Goal: Transaction & Acquisition: Purchase product/service

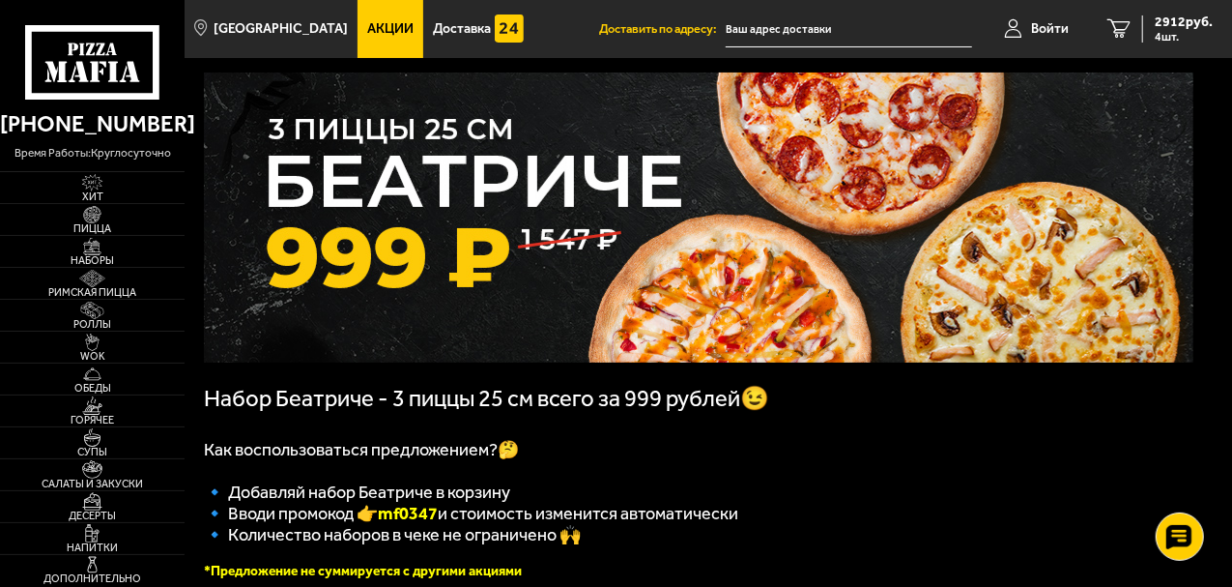
scroll to position [193, 0]
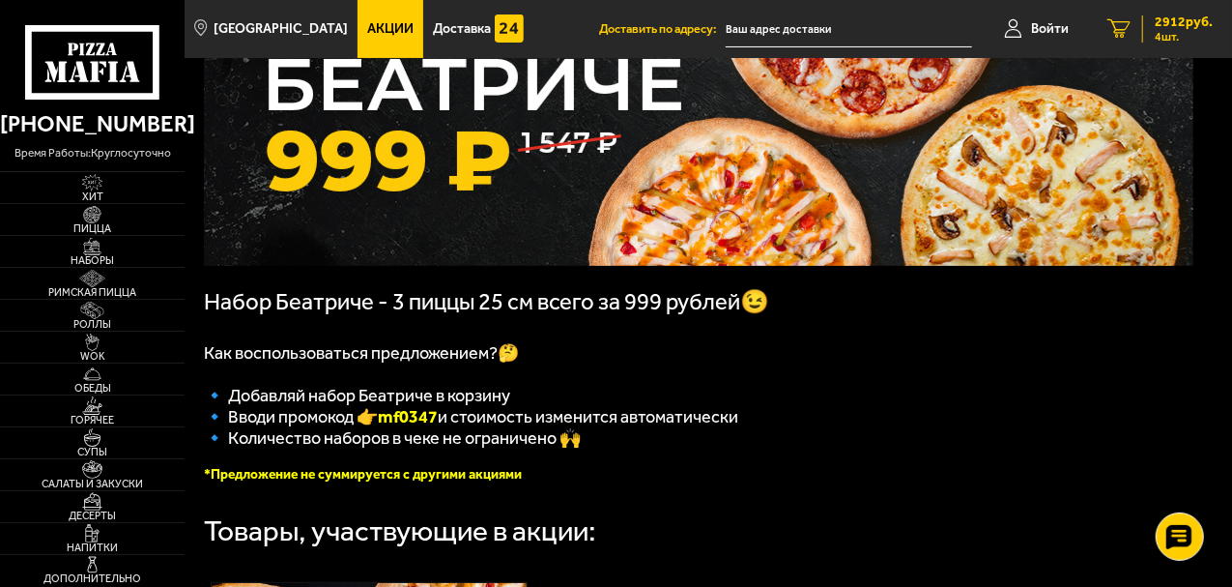
click at [1166, 17] on span "2912 руб." at bounding box center [1184, 22] width 58 height 14
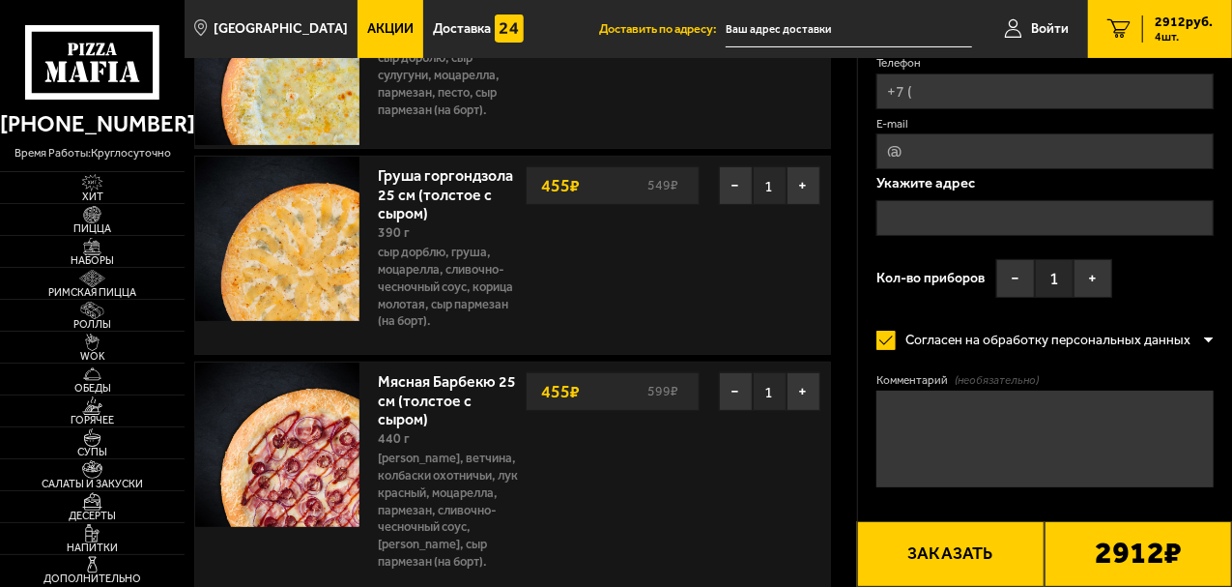
scroll to position [483, 0]
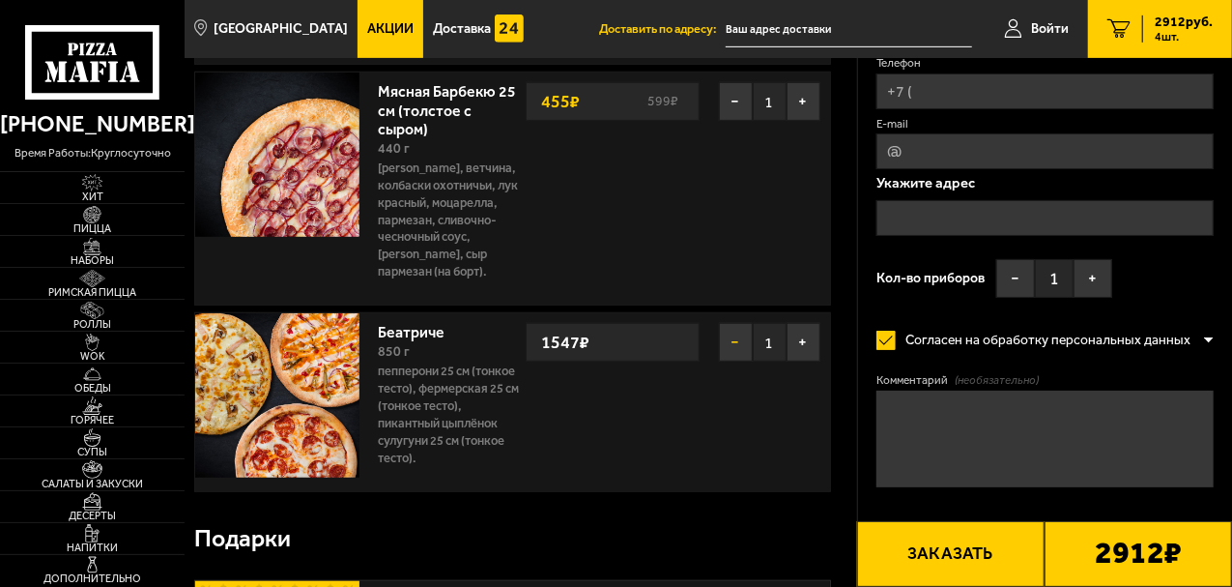
click at [733, 327] on button "−" at bounding box center [736, 342] width 34 height 39
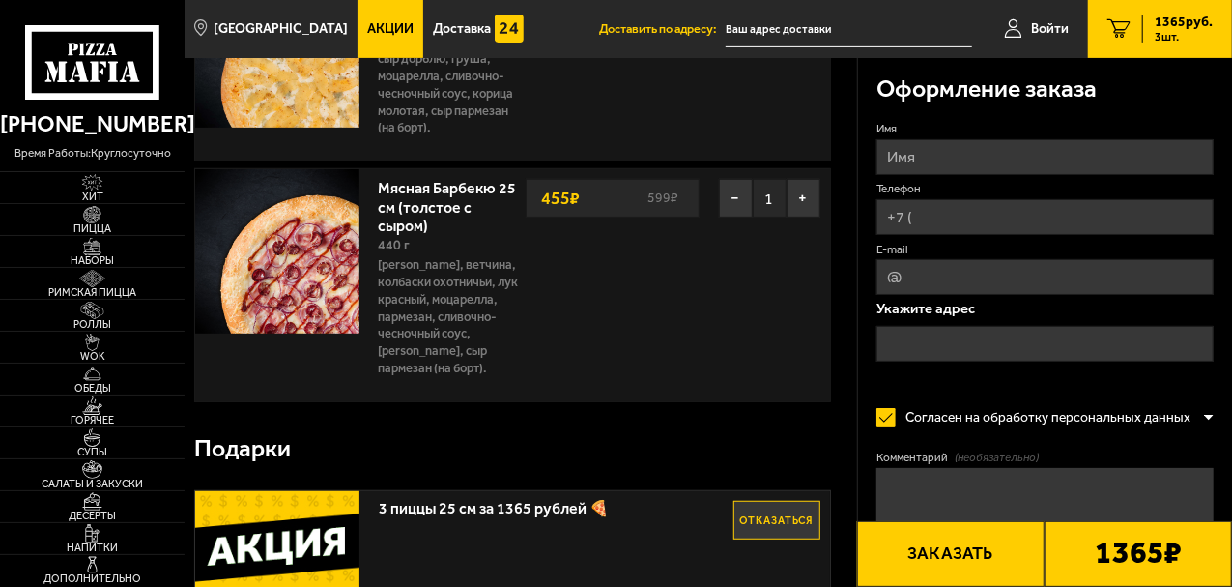
scroll to position [97, 0]
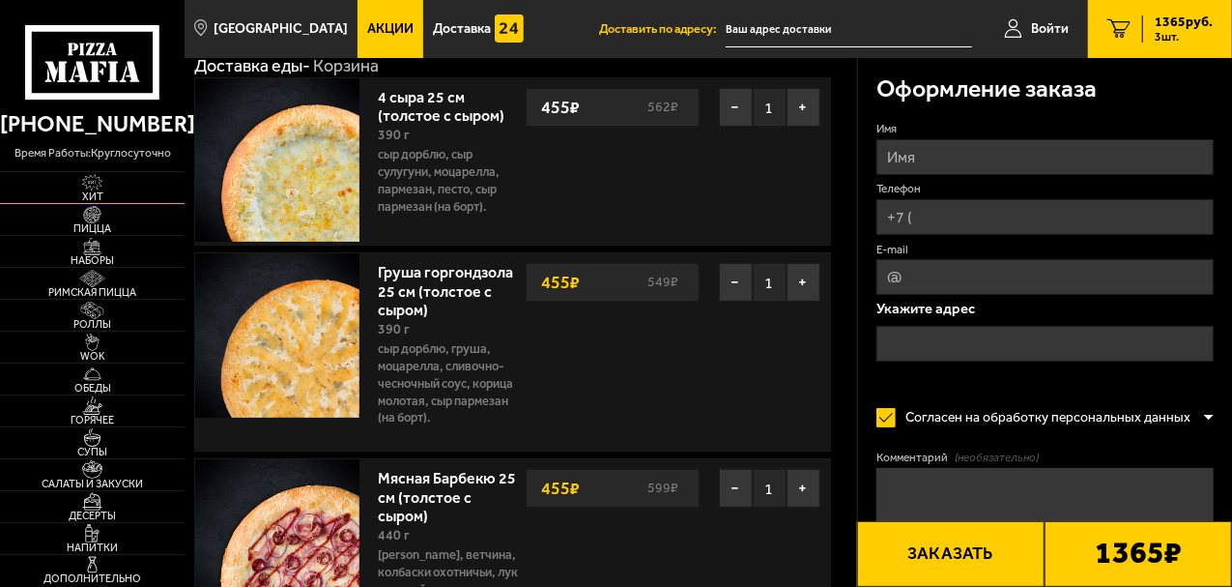
click at [89, 197] on span "Хит" at bounding box center [92, 196] width 185 height 11
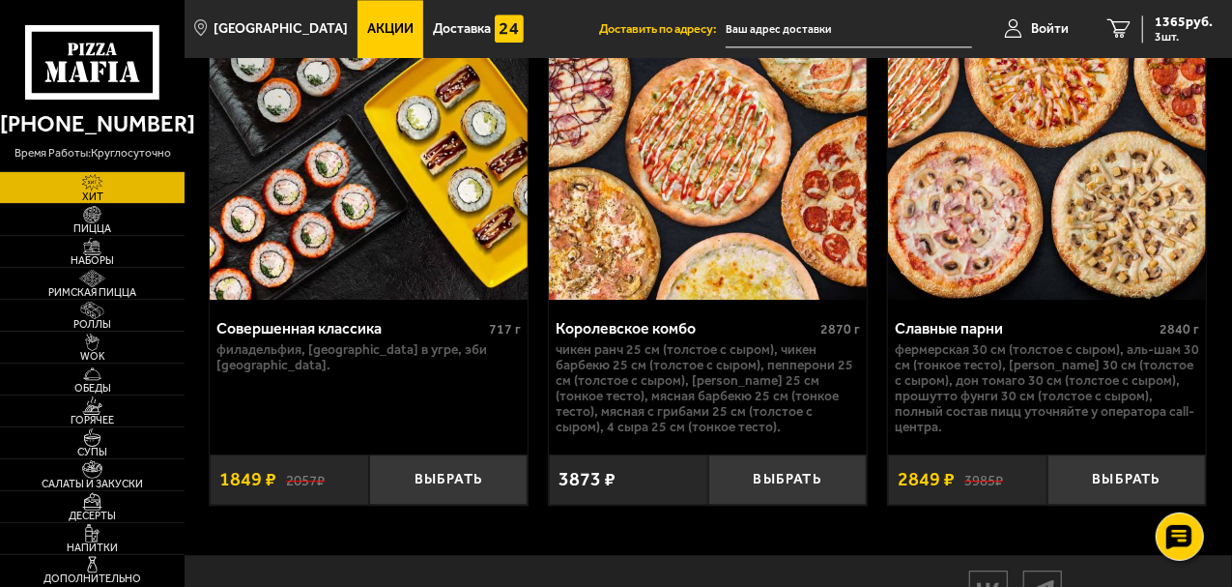
scroll to position [1431, 0]
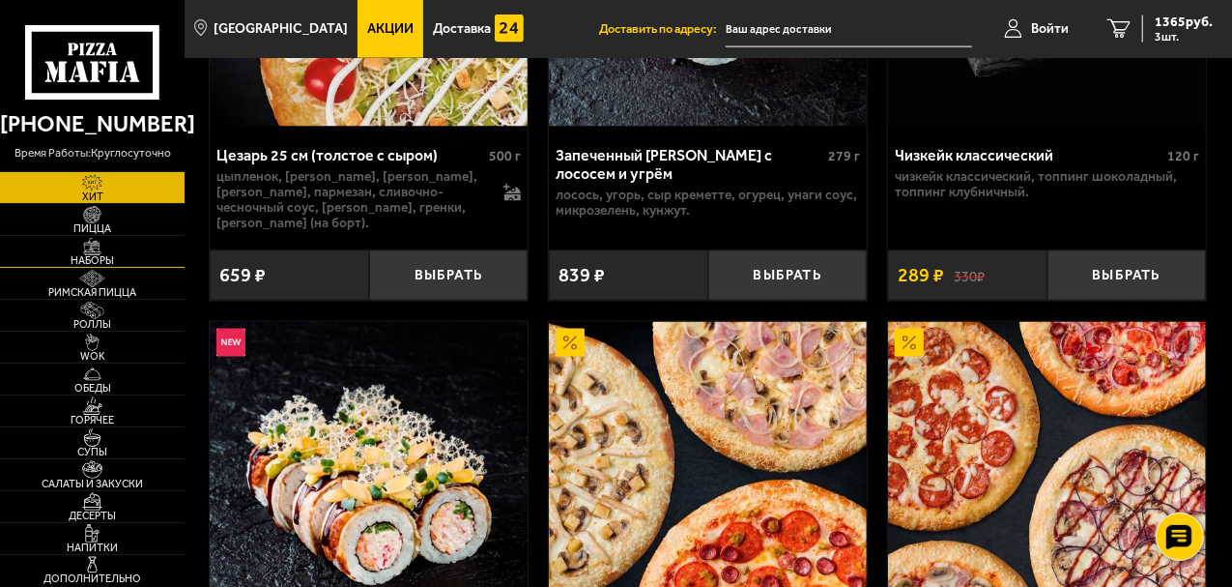
click at [85, 258] on span "Наборы" at bounding box center [92, 260] width 185 height 11
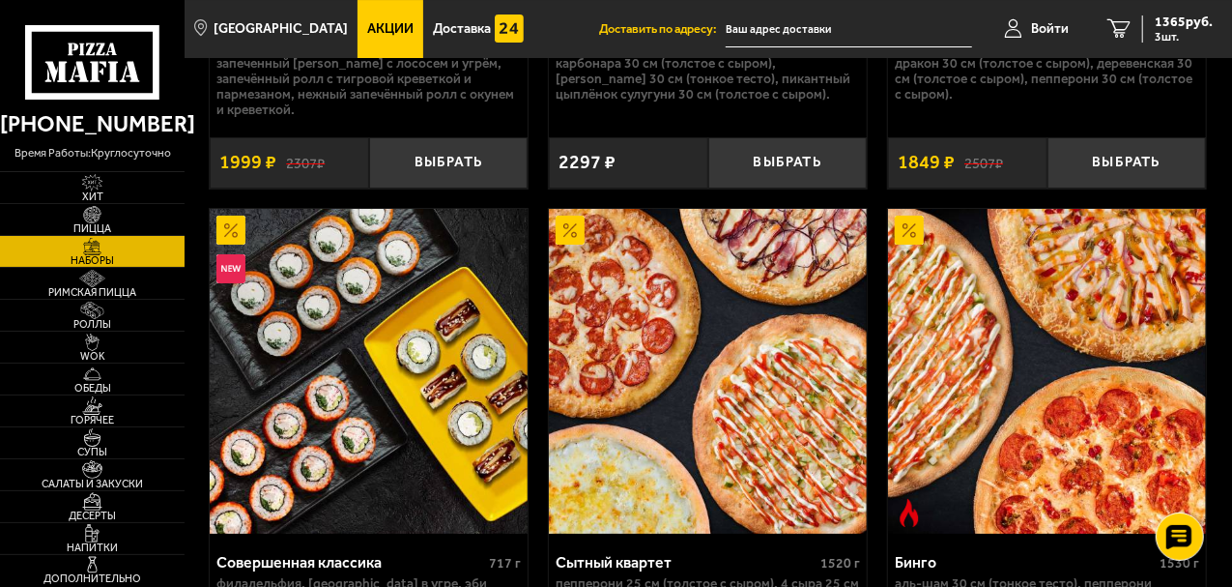
scroll to position [2593, 0]
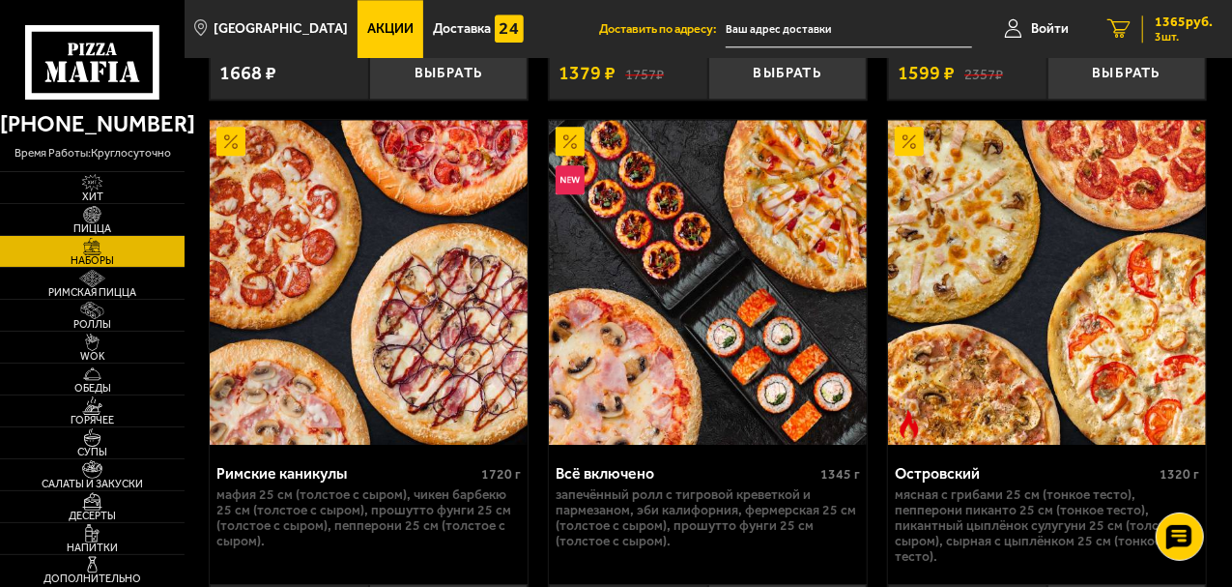
click at [1168, 29] on span "1365 руб." at bounding box center [1184, 22] width 58 height 14
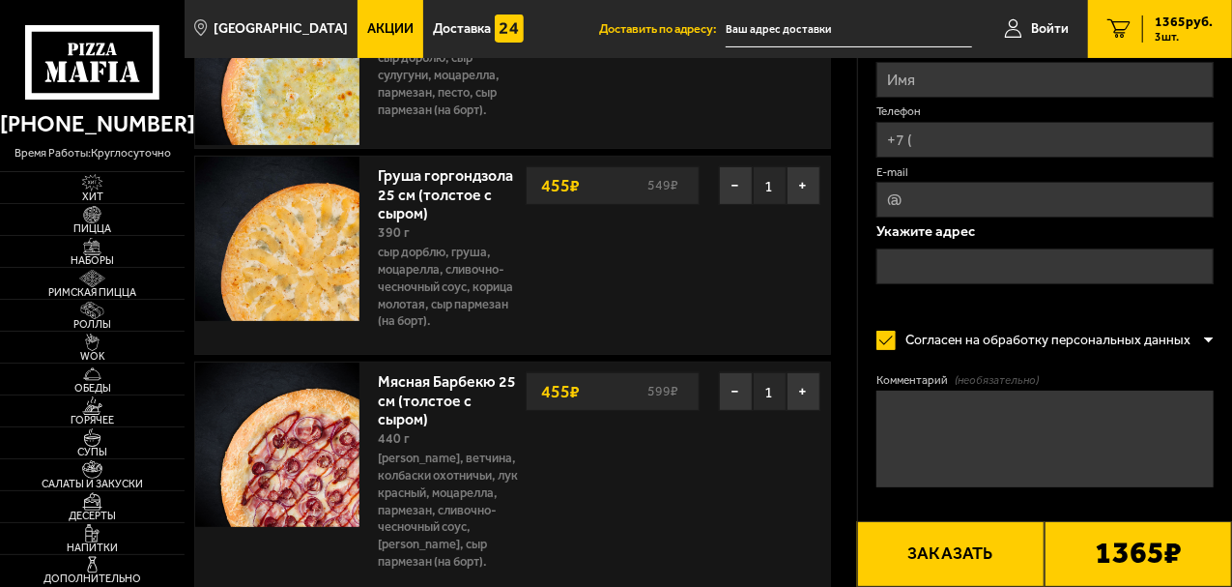
scroll to position [290, 0]
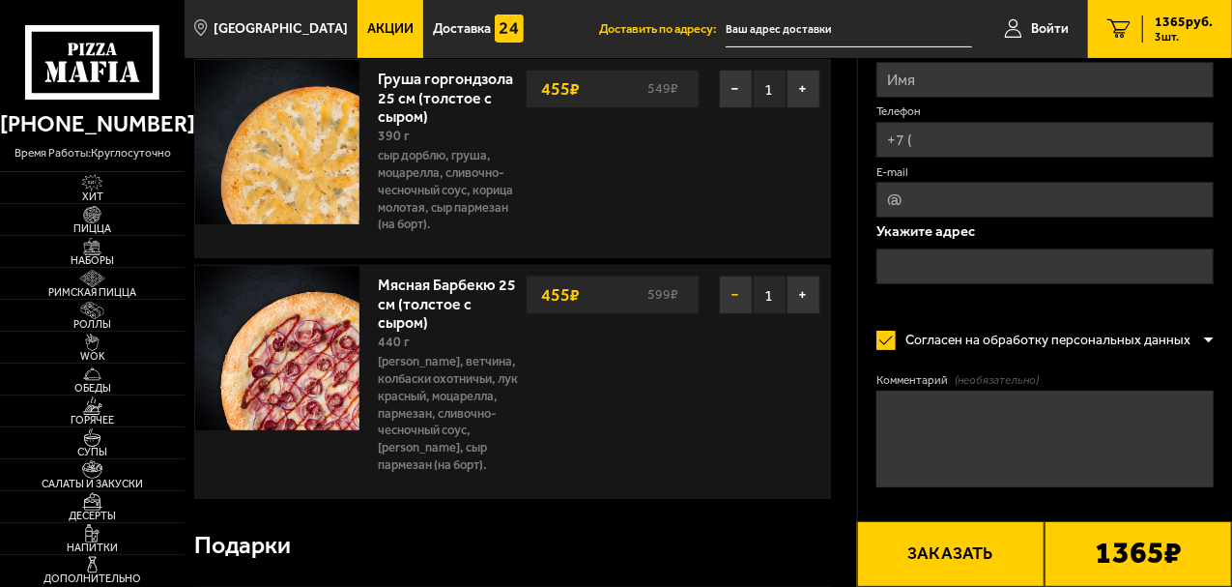
click at [740, 294] on button "−" at bounding box center [736, 294] width 34 height 39
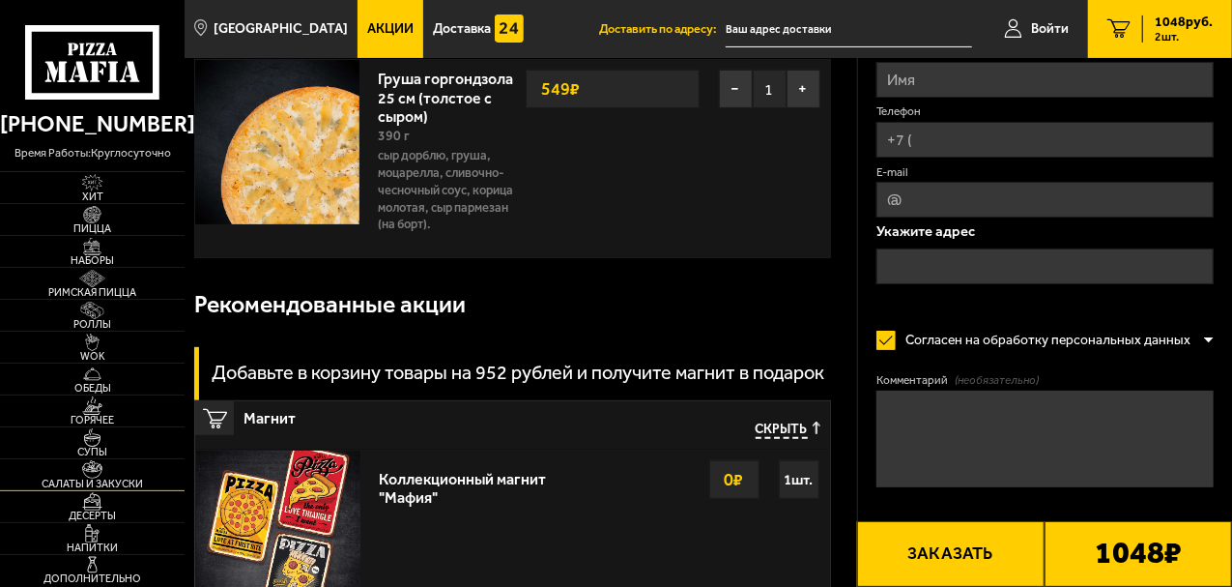
scroll to position [387, 0]
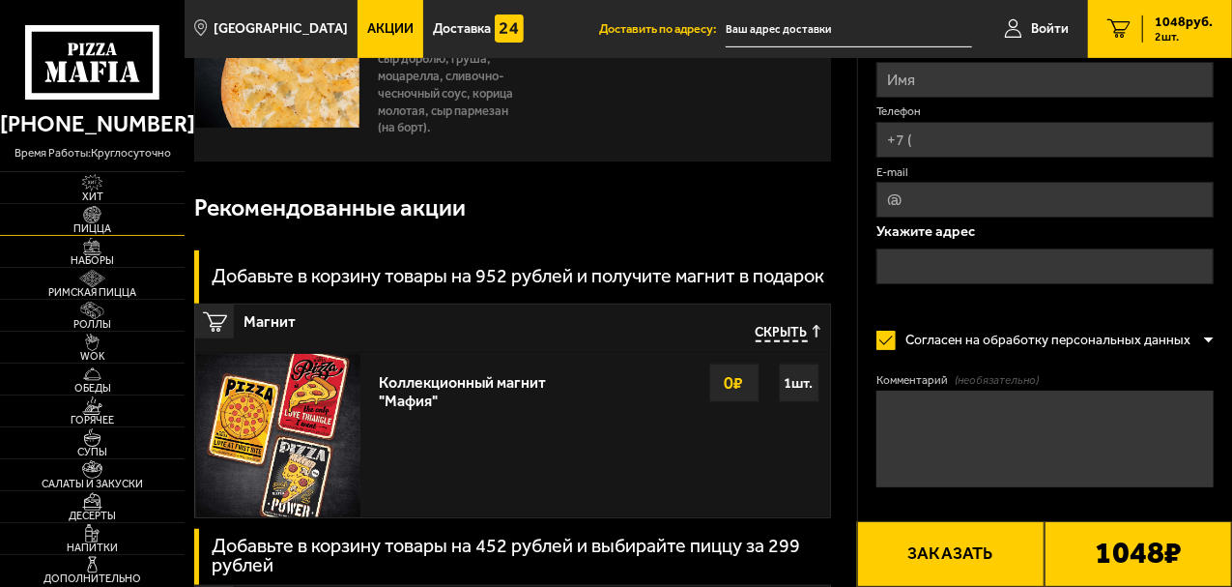
click at [105, 232] on span "Пицца" at bounding box center [92, 228] width 185 height 11
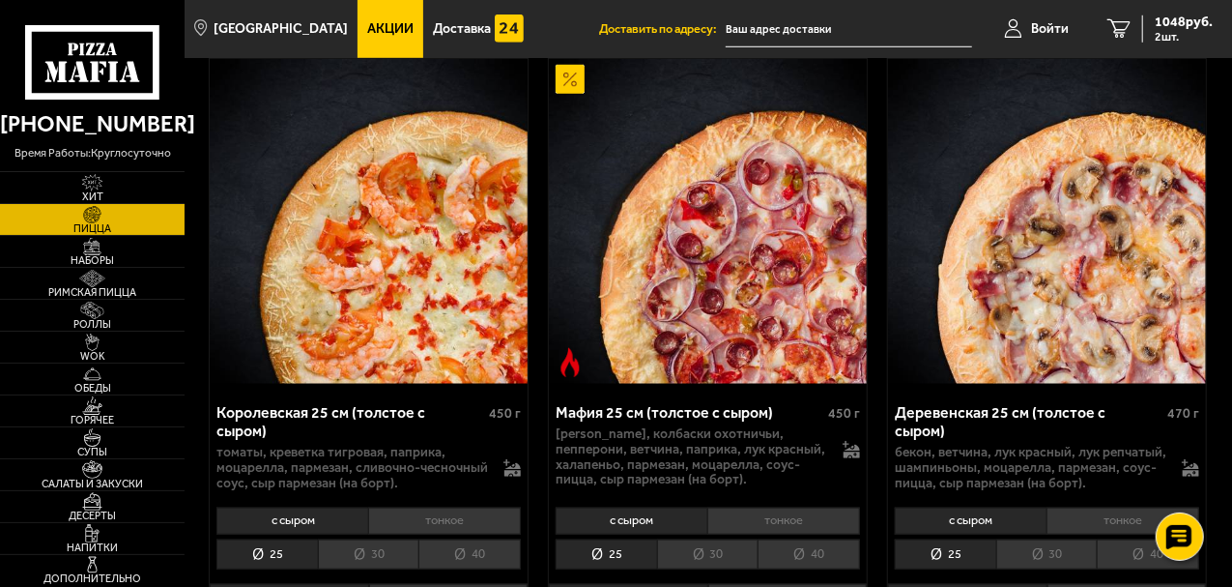
scroll to position [4542, 0]
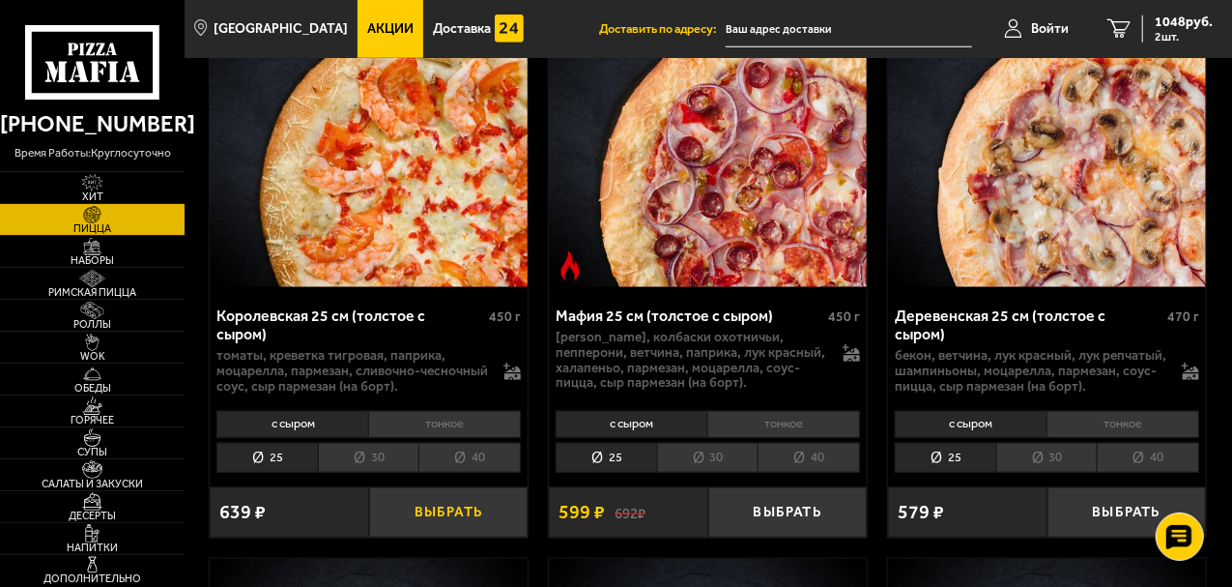
click at [458, 519] on button "Выбрать" at bounding box center [448, 512] width 159 height 51
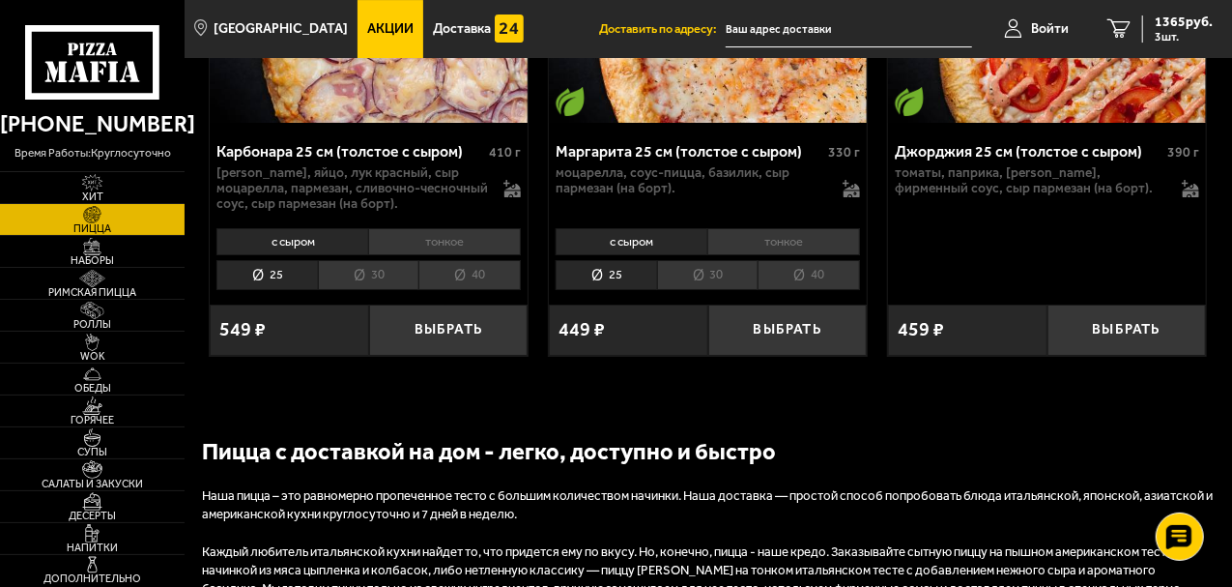
scroll to position [7055, 0]
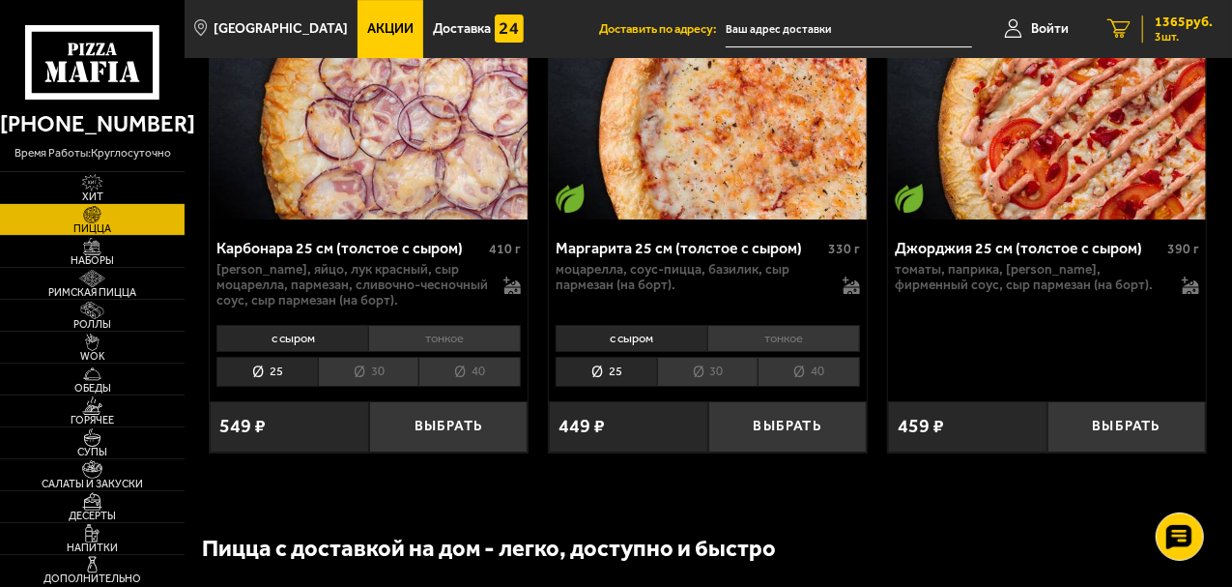
click at [1122, 31] on icon "3" at bounding box center [1118, 28] width 23 height 19
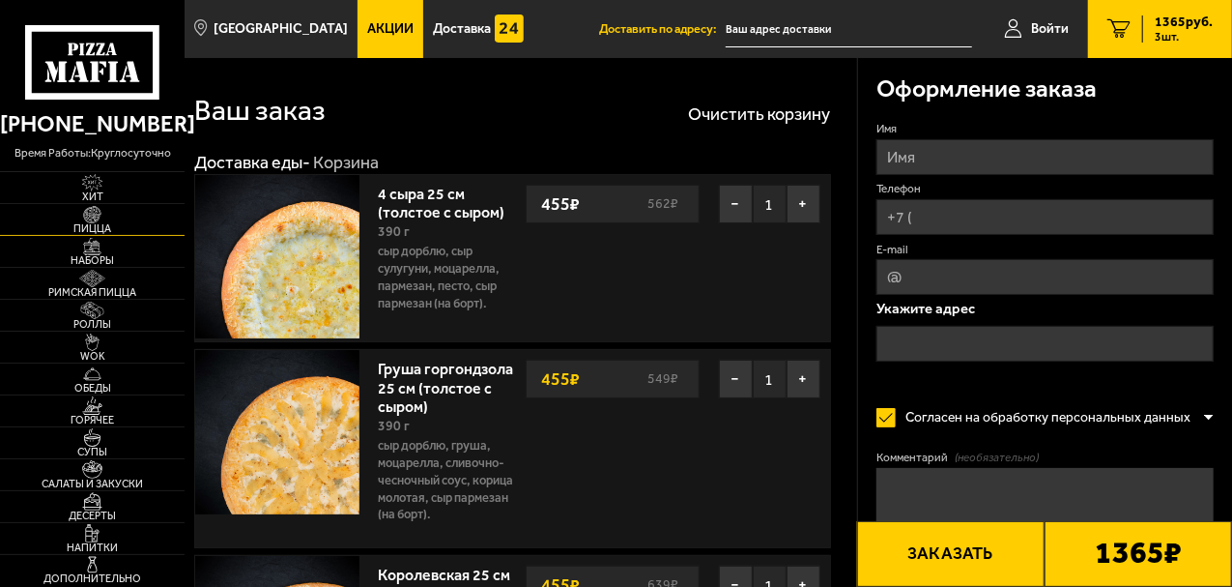
click at [95, 229] on span "Пицца" at bounding box center [92, 228] width 185 height 11
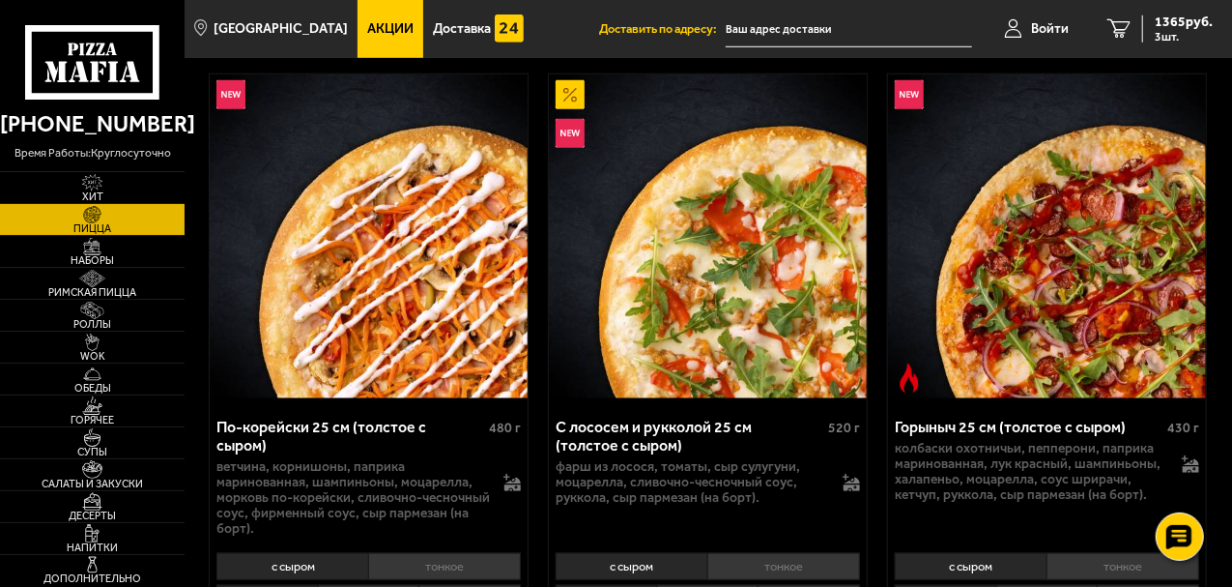
scroll to position [870, 0]
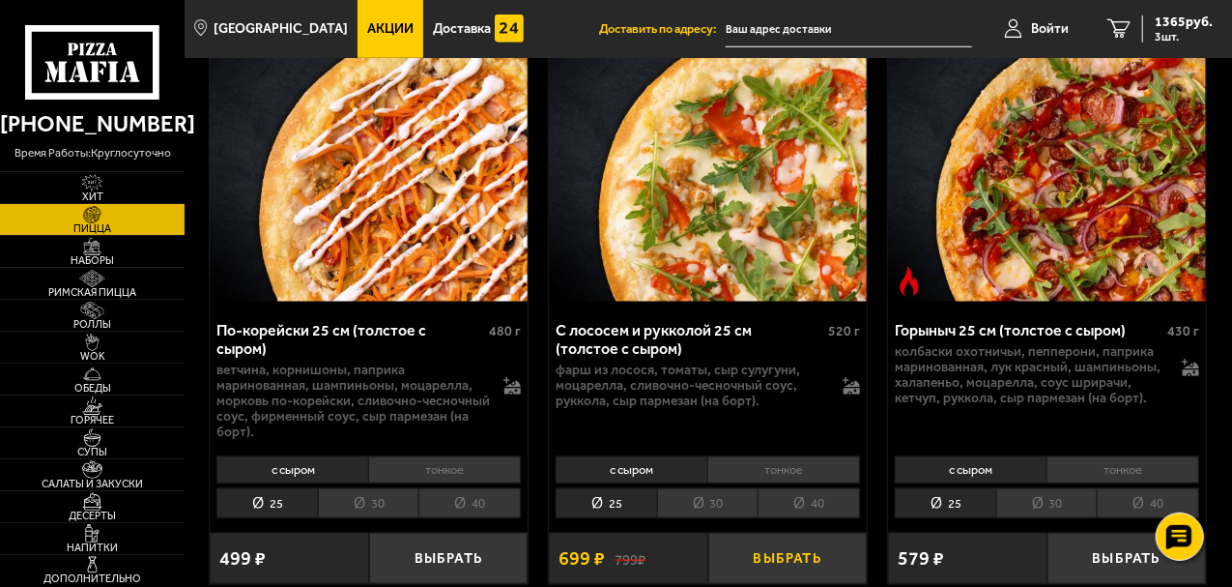
click at [786, 545] on button "Выбрать" at bounding box center [787, 557] width 159 height 51
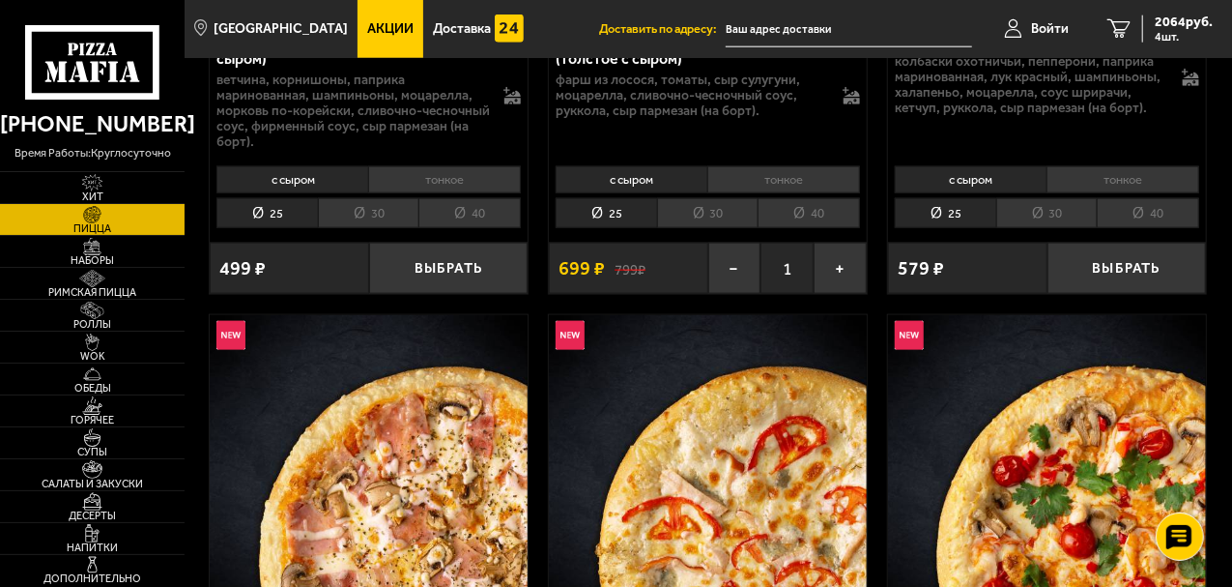
scroll to position [773, 0]
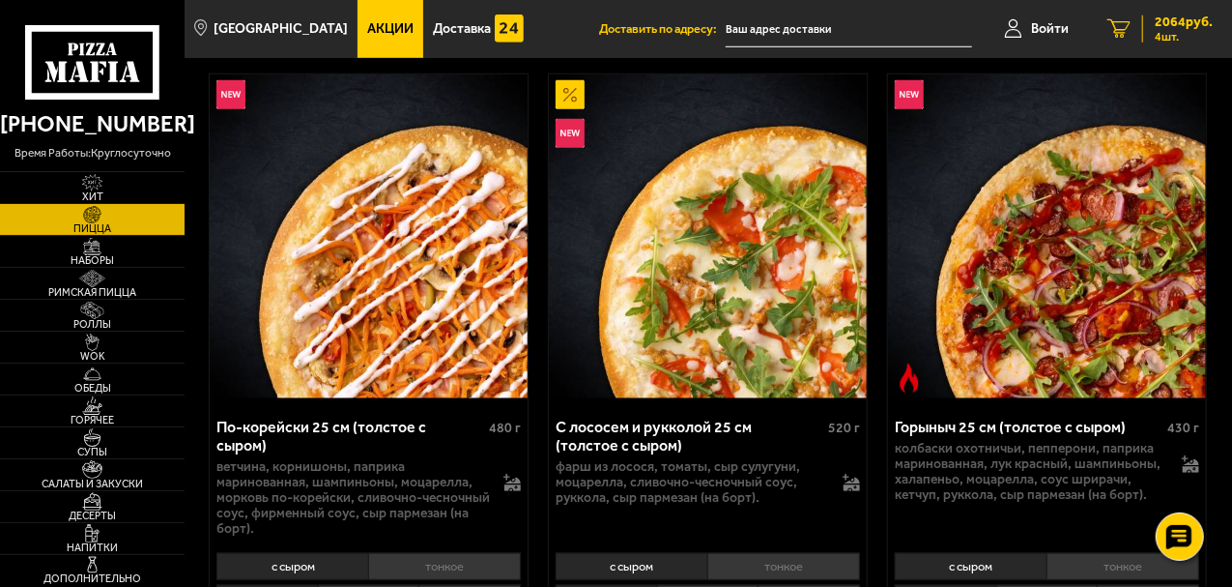
click at [1115, 29] on icon "4" at bounding box center [1118, 28] width 23 height 19
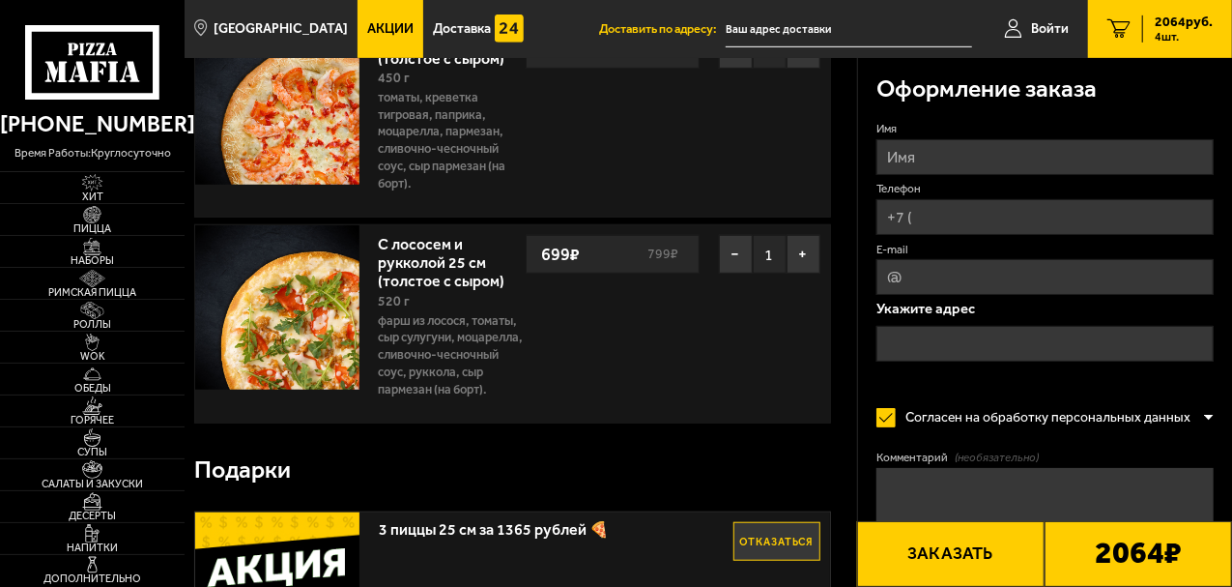
scroll to position [342, 0]
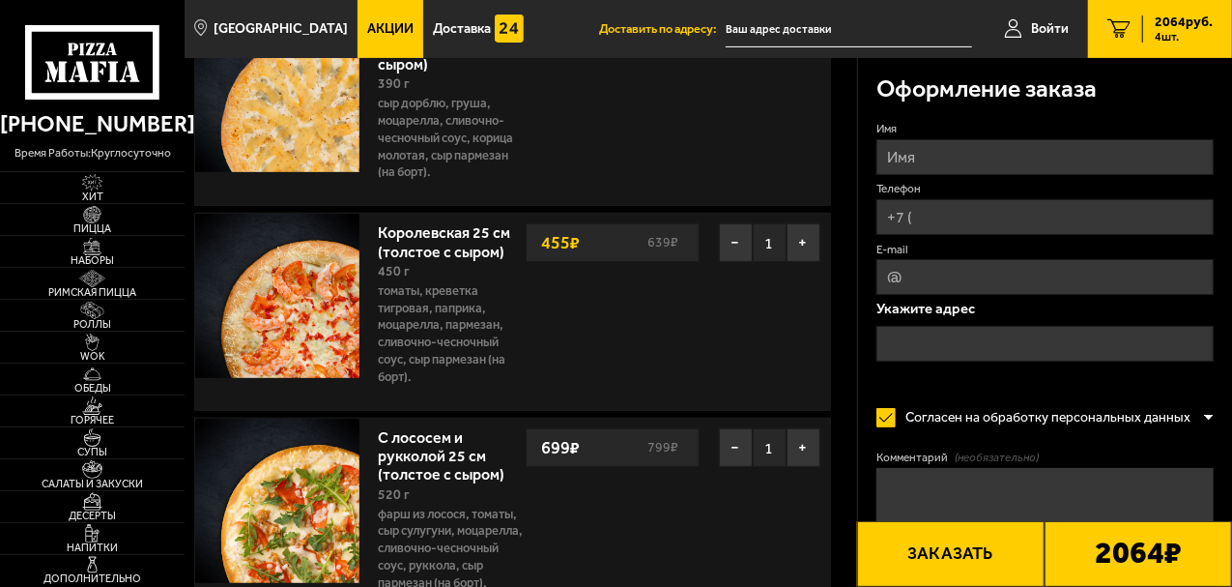
click at [383, 38] on link "Акции" at bounding box center [391, 29] width 66 height 58
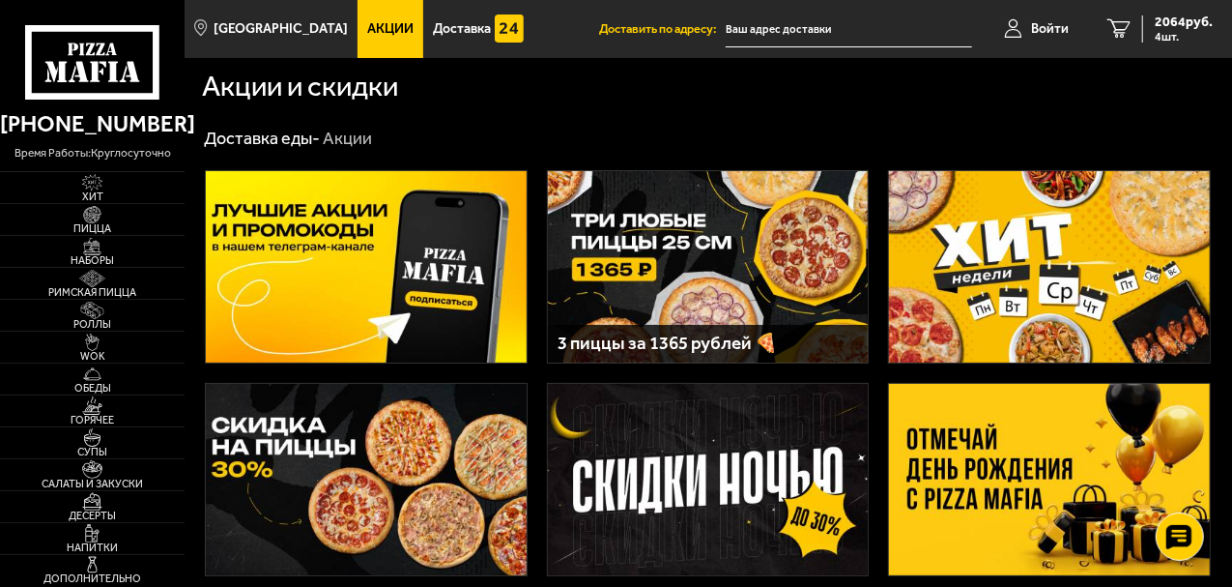
click at [1019, 439] on img at bounding box center [1049, 479] width 321 height 191
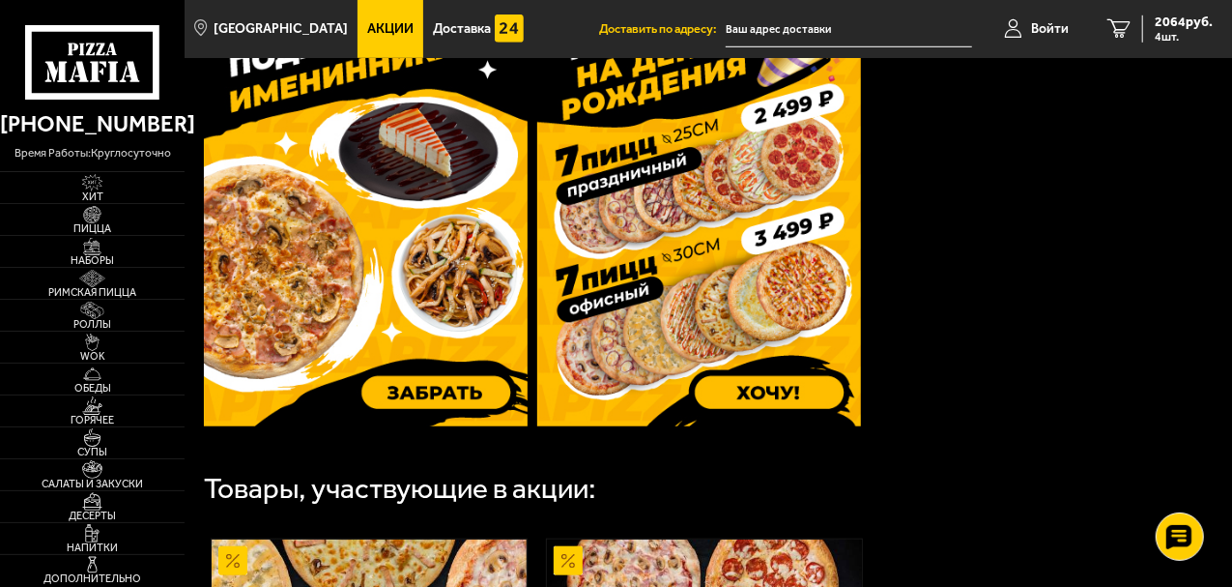
scroll to position [772, 0]
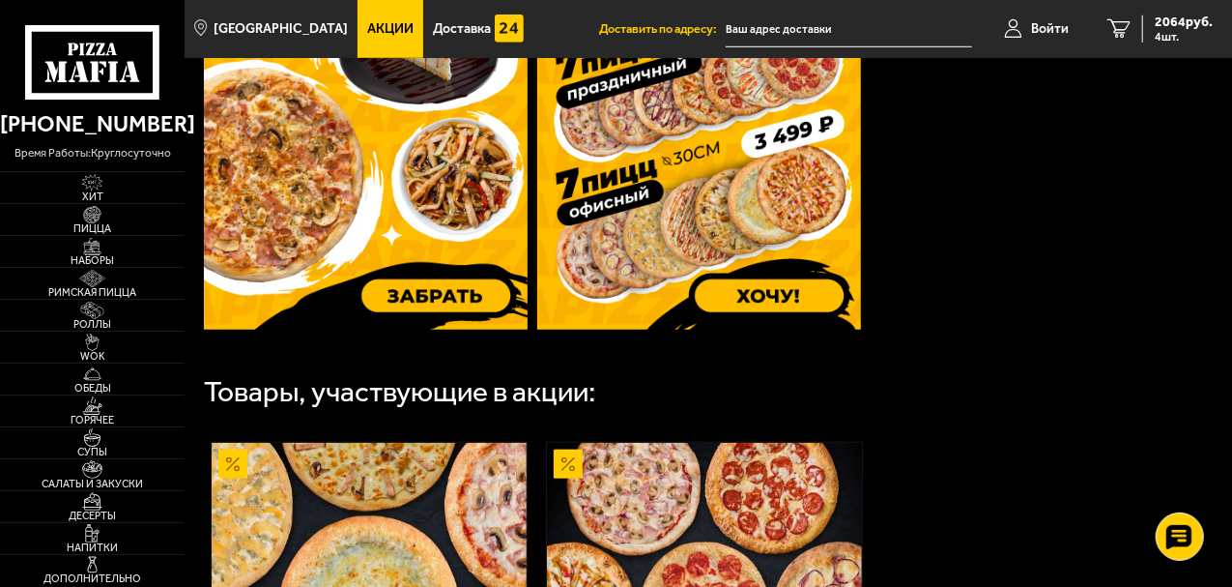
click at [781, 292] on img at bounding box center [699, 114] width 324 height 429
click at [450, 289] on img at bounding box center [366, 114] width 324 height 429
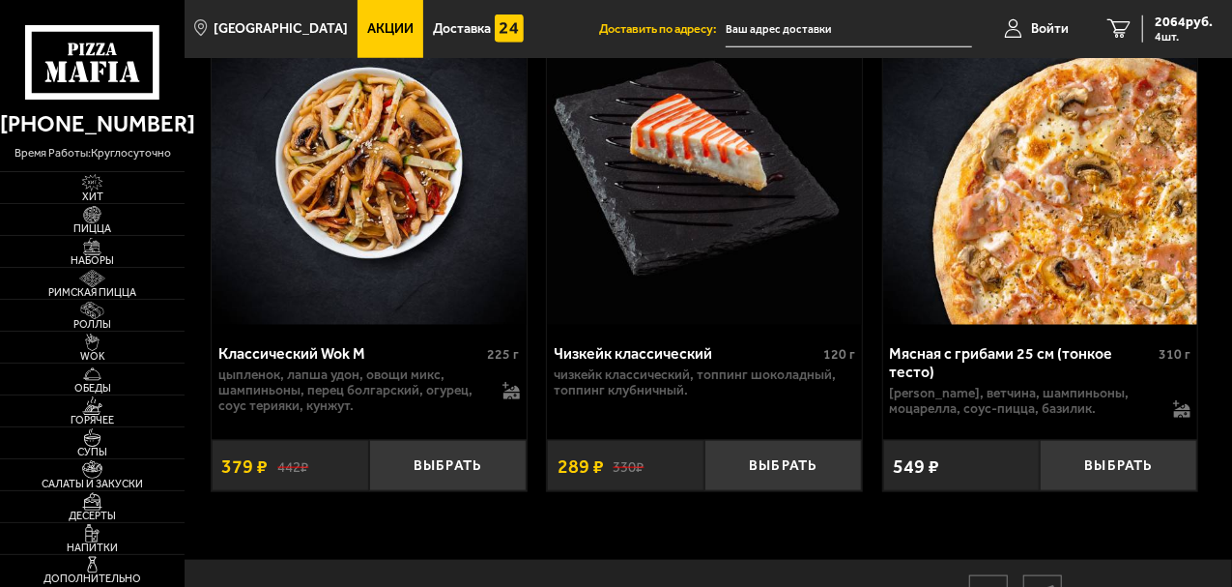
scroll to position [966, 0]
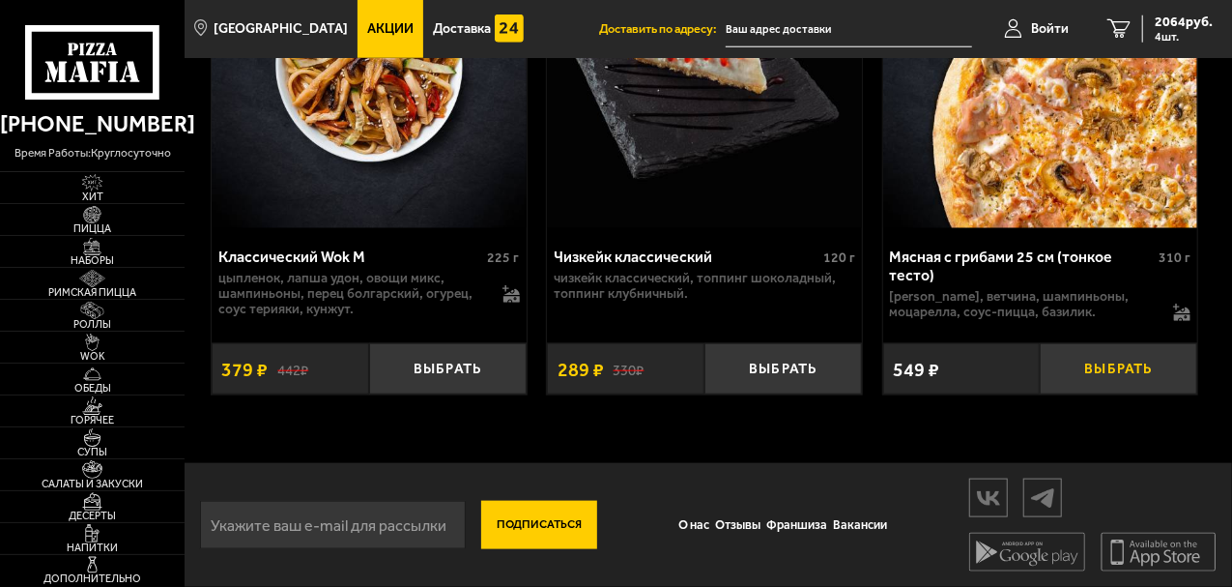
click at [1102, 382] on button "Выбрать" at bounding box center [1119, 368] width 158 height 51
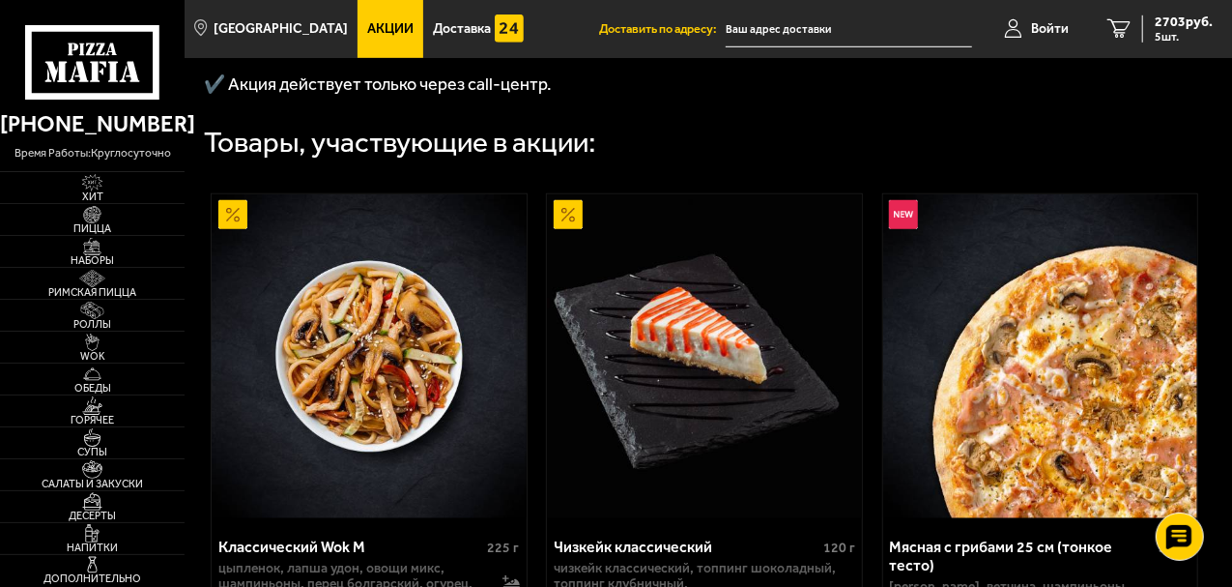
scroll to position [387, 0]
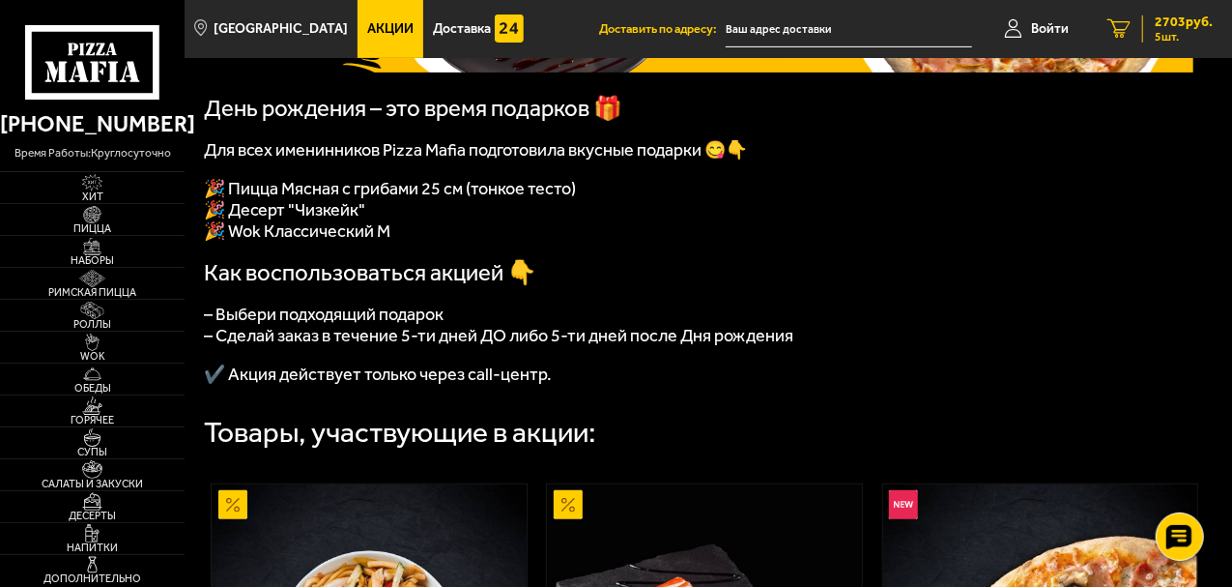
click at [1165, 32] on span "5 шт." at bounding box center [1184, 37] width 58 height 12
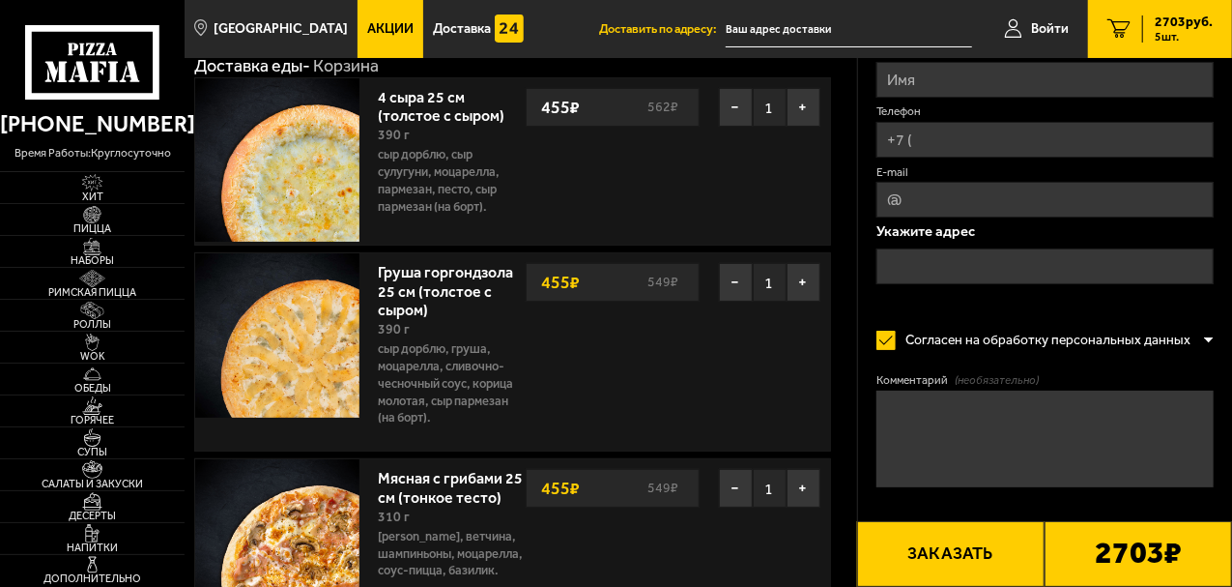
scroll to position [290, 0]
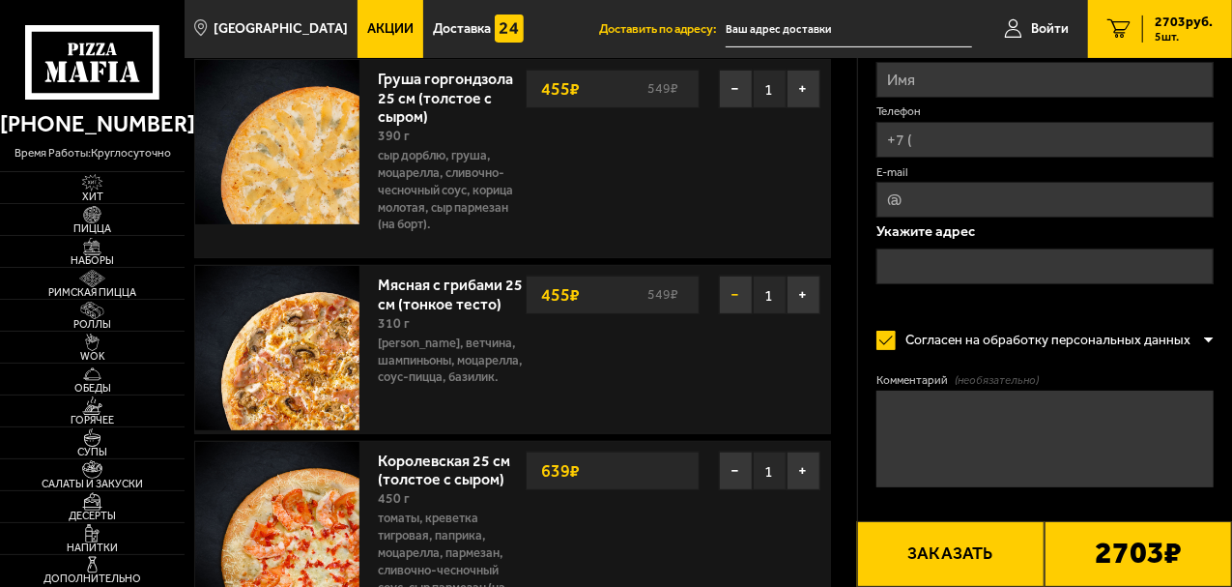
click at [727, 297] on button "−" at bounding box center [736, 294] width 34 height 39
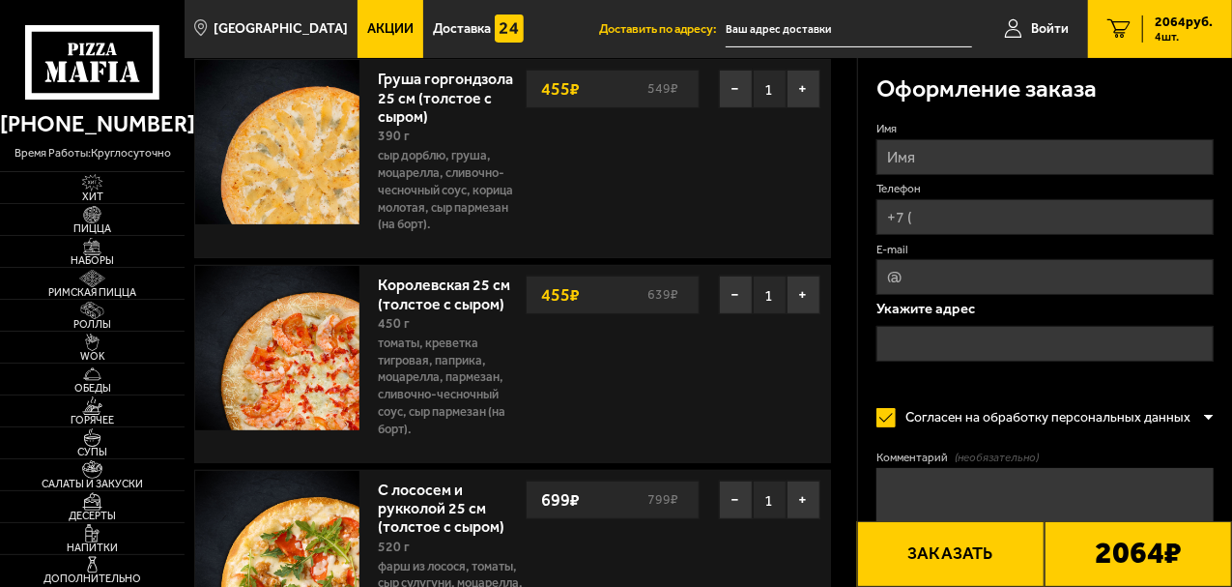
scroll to position [0, 0]
